Goal: Task Accomplishment & Management: Use online tool/utility

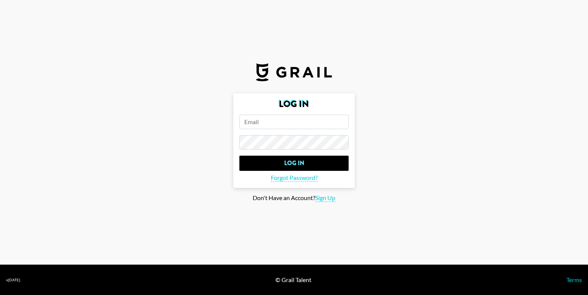
click at [265, 120] on input "email" at bounding box center [293, 122] width 109 height 14
type input "[EMAIL_ADDRESS][DOMAIN_NAME]"
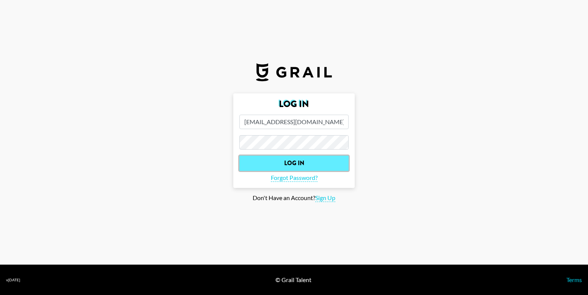
click at [274, 159] on input "Log In" at bounding box center [293, 163] width 109 height 15
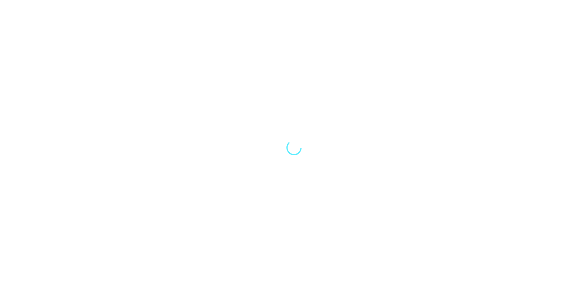
select select "Song"
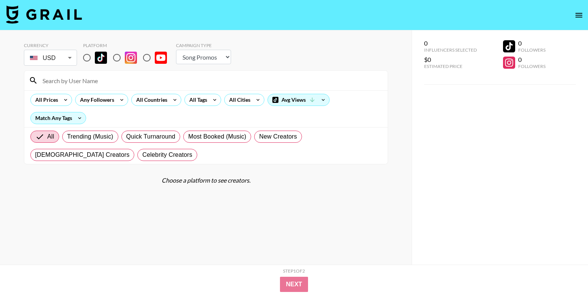
click at [89, 55] on input "radio" at bounding box center [87, 58] width 16 height 16
radio input "true"
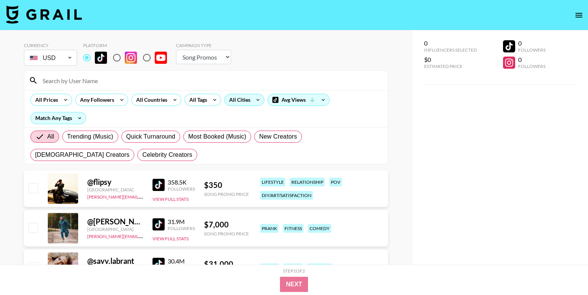
click at [239, 99] on div "All Cities" at bounding box center [238, 99] width 27 height 11
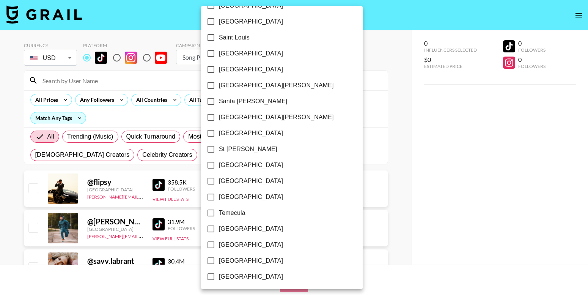
scroll to position [1084, 0]
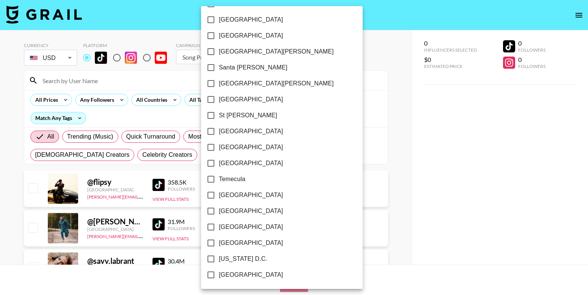
click at [377, 112] on div at bounding box center [294, 147] width 588 height 295
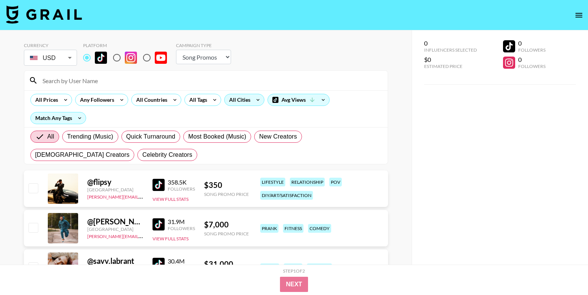
click at [243, 100] on div "All Cities" at bounding box center [238, 99] width 27 height 11
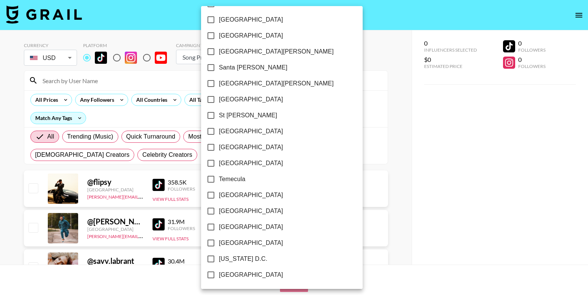
click at [382, 92] on div at bounding box center [294, 147] width 588 height 295
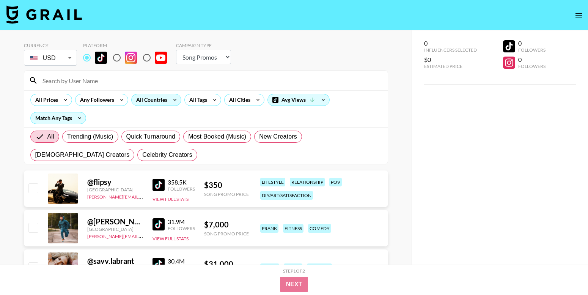
click at [142, 104] on div "All Countries" at bounding box center [150, 99] width 37 height 11
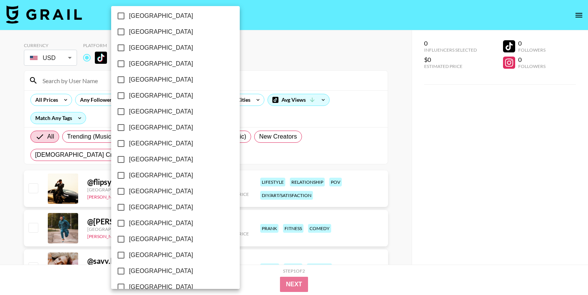
scroll to position [590, 0]
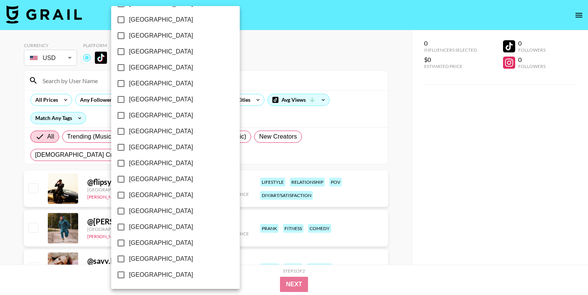
click at [138, 261] on span "[GEOGRAPHIC_DATA]" at bounding box center [161, 258] width 64 height 9
click at [129, 261] on input "[GEOGRAPHIC_DATA]" at bounding box center [121, 259] width 16 height 16
checkbox input "true"
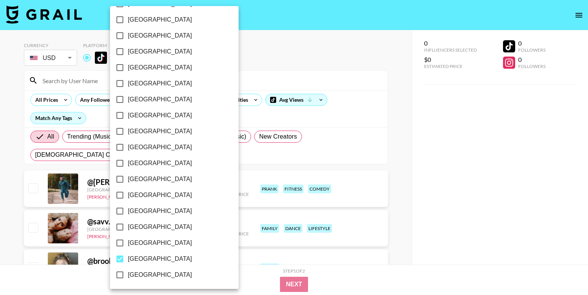
click at [289, 60] on div at bounding box center [294, 147] width 588 height 295
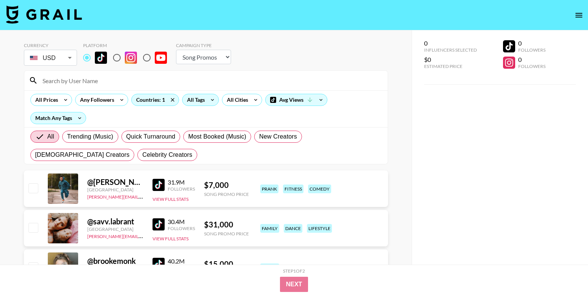
click at [192, 103] on div "All Tags" at bounding box center [194, 99] width 24 height 11
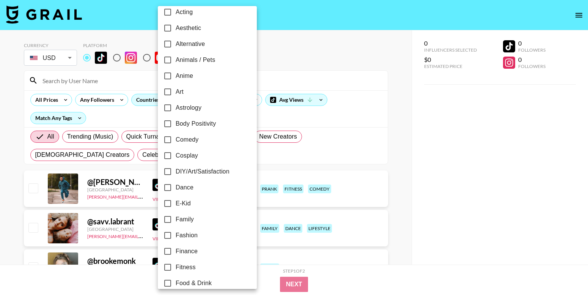
scroll to position [25, 0]
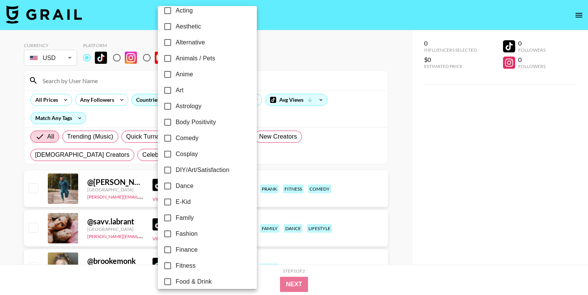
click at [180, 134] on span "Comedy" at bounding box center [187, 138] width 23 height 9
click at [176, 134] on input "Comedy" at bounding box center [168, 138] width 16 height 16
checkbox input "true"
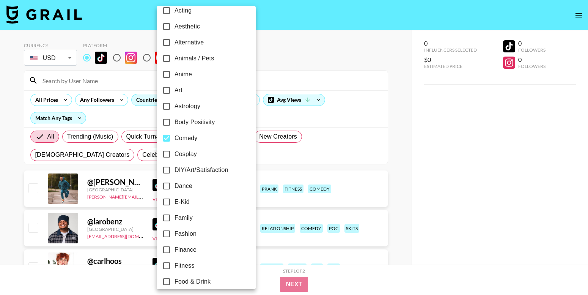
click at [410, 119] on div at bounding box center [294, 147] width 588 height 295
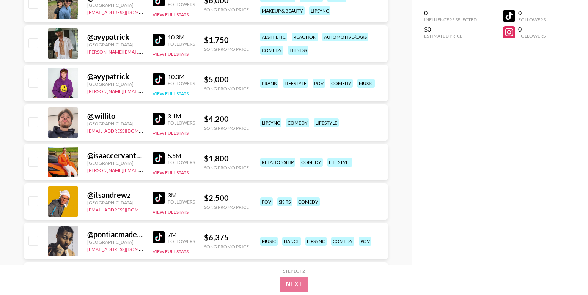
scroll to position [539, 0]
click at [154, 41] on img at bounding box center [159, 40] width 12 height 12
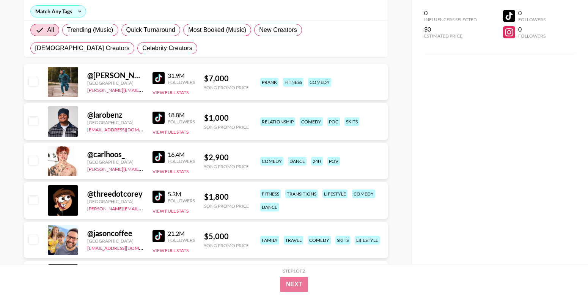
scroll to position [0, 0]
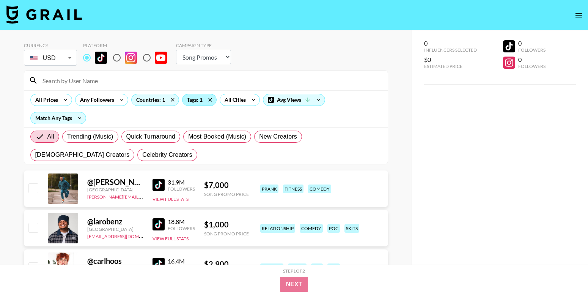
click at [195, 101] on div "Tags: 1" at bounding box center [199, 99] width 34 height 11
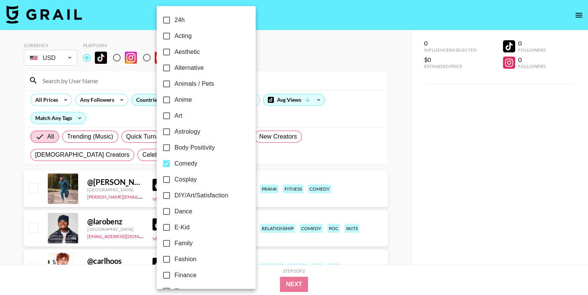
click at [172, 160] on input "Comedy" at bounding box center [167, 164] width 16 height 16
checkbox input "false"
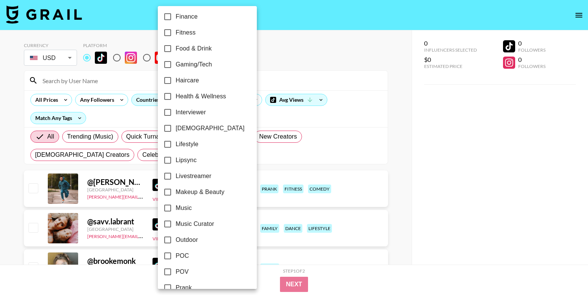
scroll to position [259, 0]
click at [165, 208] on input "Music" at bounding box center [168, 207] width 16 height 16
checkbox input "true"
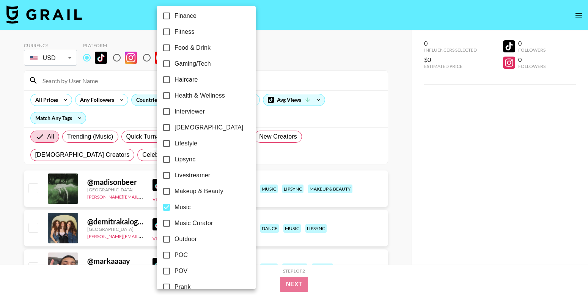
click at [167, 219] on input "Music Curator" at bounding box center [167, 223] width 16 height 16
checkbox input "true"
click at [166, 204] on input "Music" at bounding box center [167, 207] width 16 height 16
checkbox input "false"
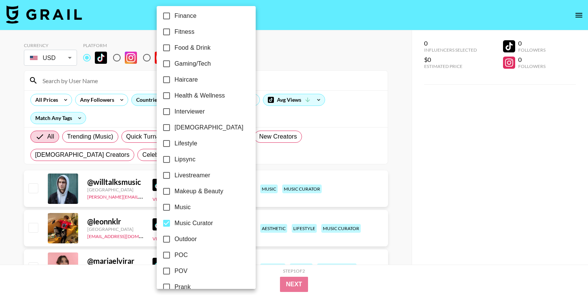
click at [465, 161] on div at bounding box center [294, 147] width 588 height 295
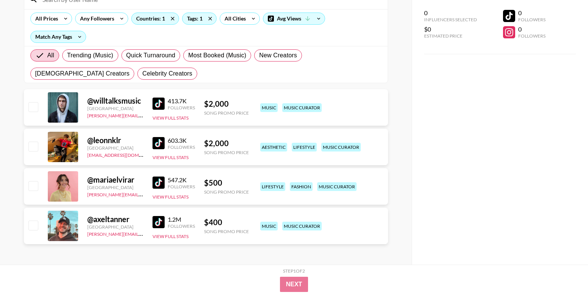
scroll to position [82, 0]
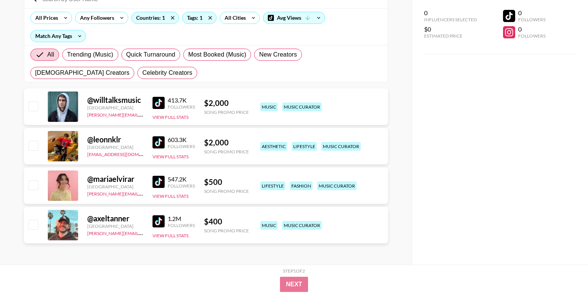
click at [64, 222] on div at bounding box center [63, 225] width 30 height 30
click at [159, 223] on img at bounding box center [159, 221] width 12 height 12
click at [445, 104] on div "0 Influencers Selected $0 Estimated Price 0 Followers 0 Followers" at bounding box center [500, 132] width 176 height 264
click at [204, 19] on icon at bounding box center [210, 17] width 12 height 11
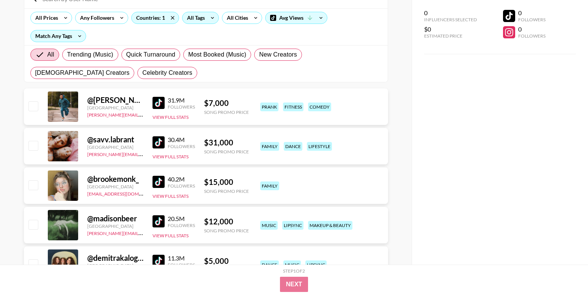
click at [199, 18] on div "All Tags" at bounding box center [194, 17] width 24 height 11
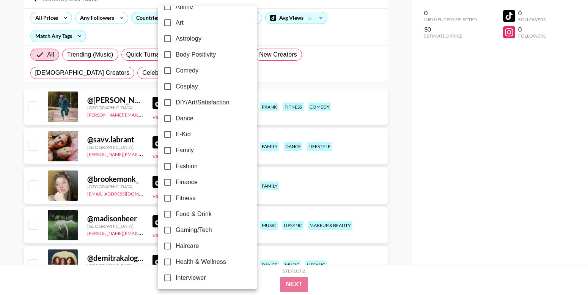
scroll to position [112, 0]
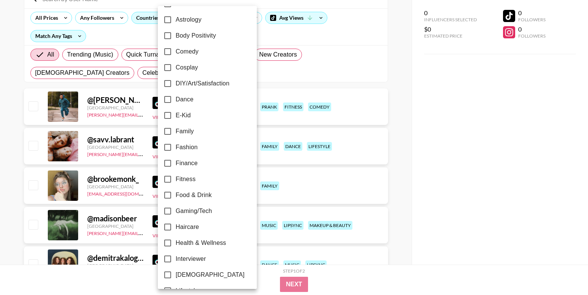
click at [185, 144] on span "Fashion" at bounding box center [187, 147] width 22 height 9
click at [176, 144] on input "Fashion" at bounding box center [168, 147] width 16 height 16
checkbox input "true"
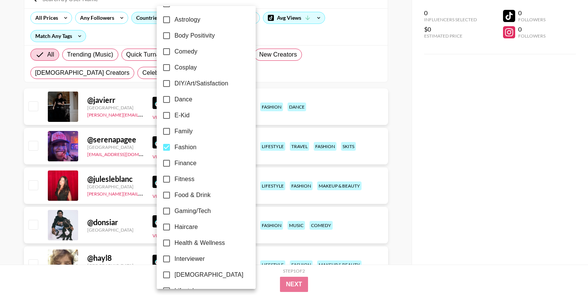
click at [428, 102] on div at bounding box center [294, 147] width 588 height 295
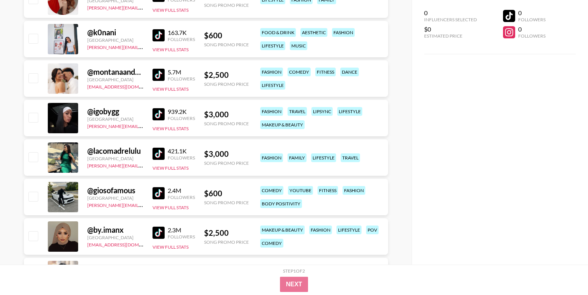
scroll to position [562, 0]
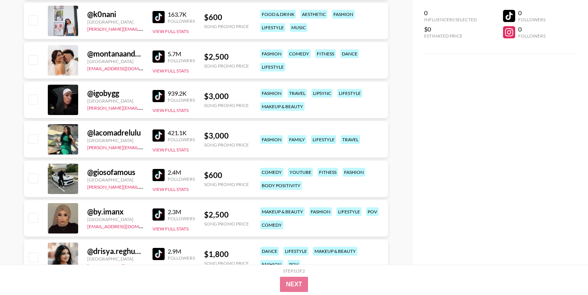
click at [156, 17] on img at bounding box center [159, 17] width 12 height 12
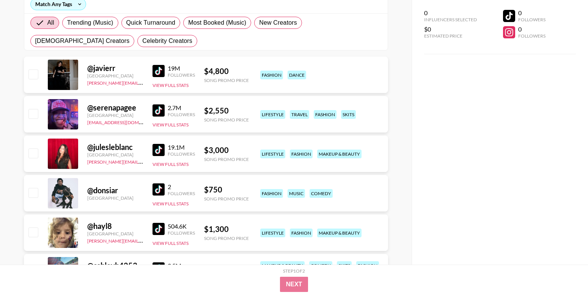
scroll to position [115, 0]
